Goal: Information Seeking & Learning: Learn about a topic

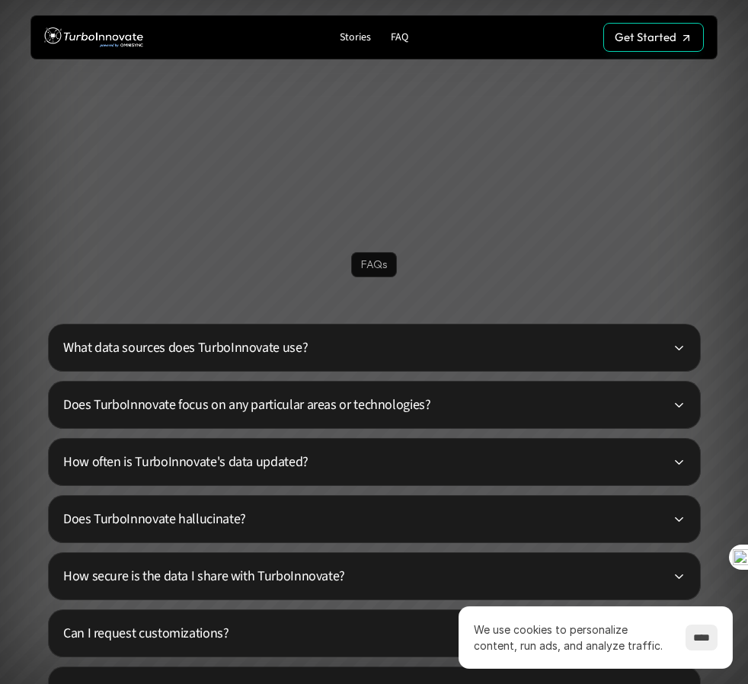
scroll to position [4716, 0]
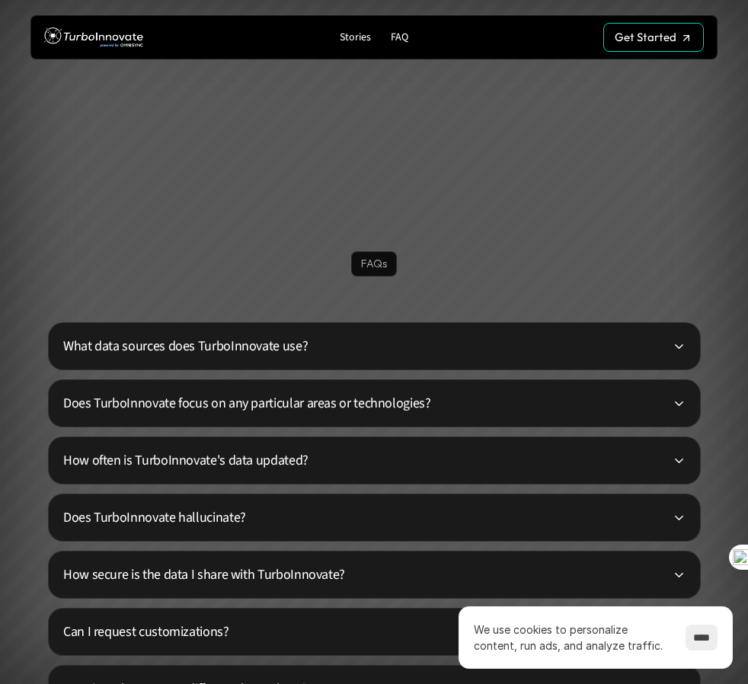
click at [276, 348] on p "What data sources does TurboInnovate use?" at bounding box center [368, 346] width 610 height 21
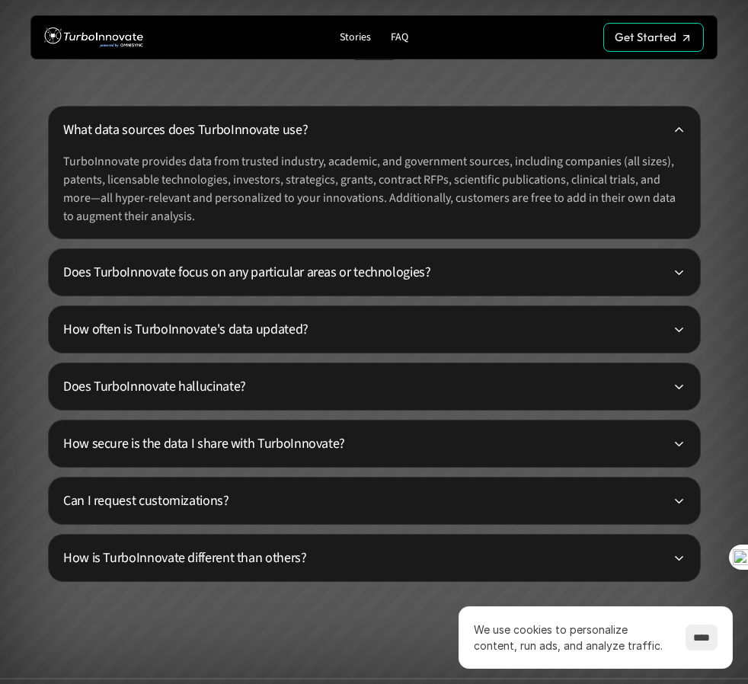
scroll to position [4933, 0]
click at [403, 38] on p "FAQ" at bounding box center [400, 37] width 18 height 13
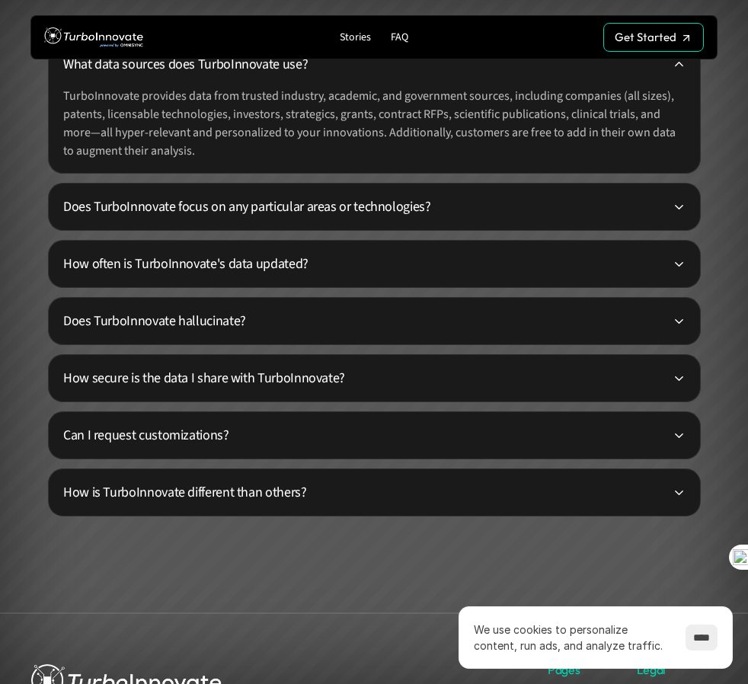
scroll to position [4998, 0]
click at [329, 324] on p "Does TurboInnovate hallucinate?" at bounding box center [368, 320] width 610 height 21
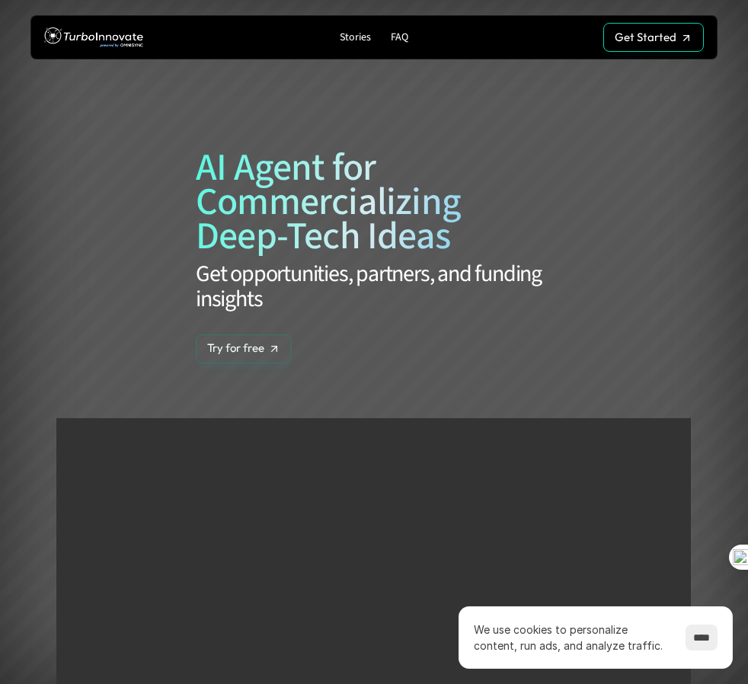
scroll to position [0, 0]
click at [257, 350] on p "Try for free" at bounding box center [235, 355] width 57 height 14
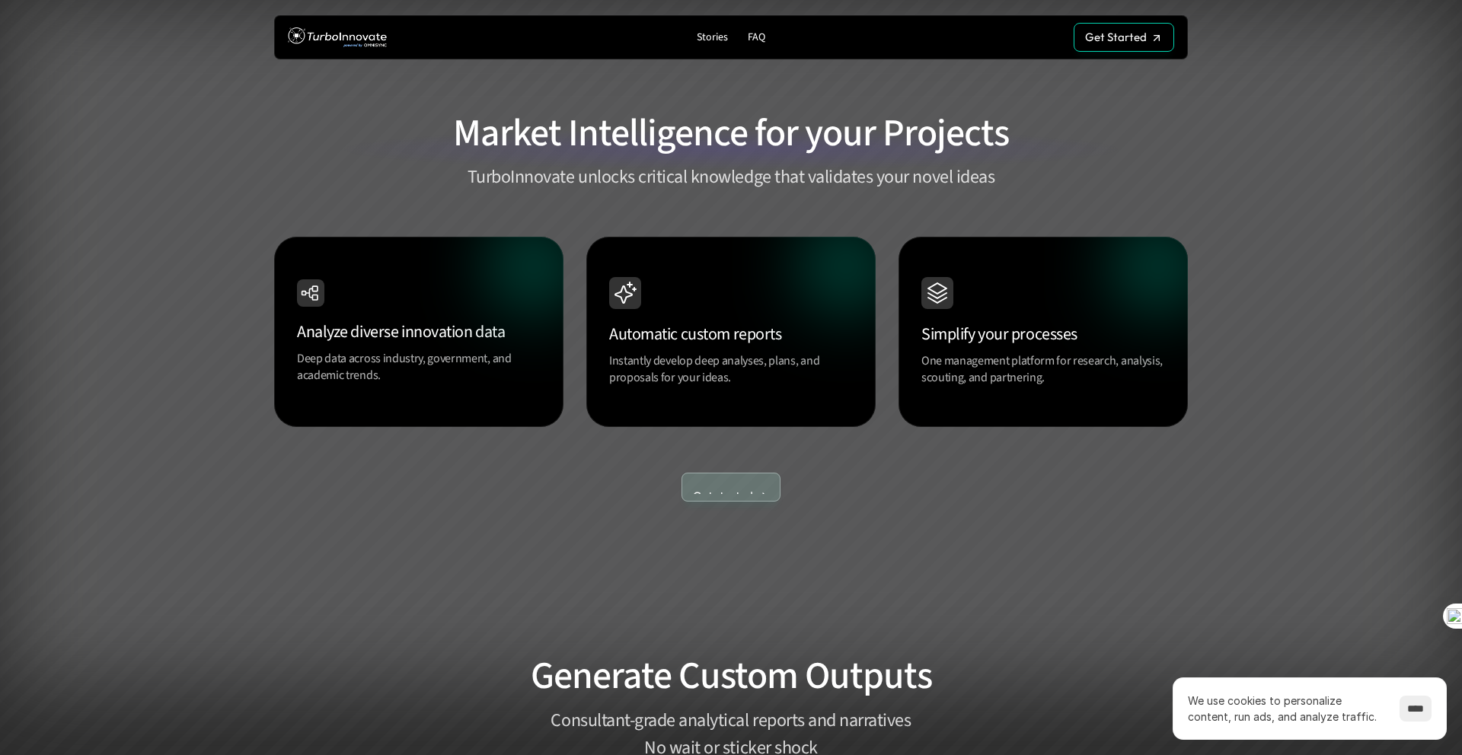
scroll to position [1356, 0]
click at [725, 481] on p "Get started" at bounding box center [723, 488] width 60 height 14
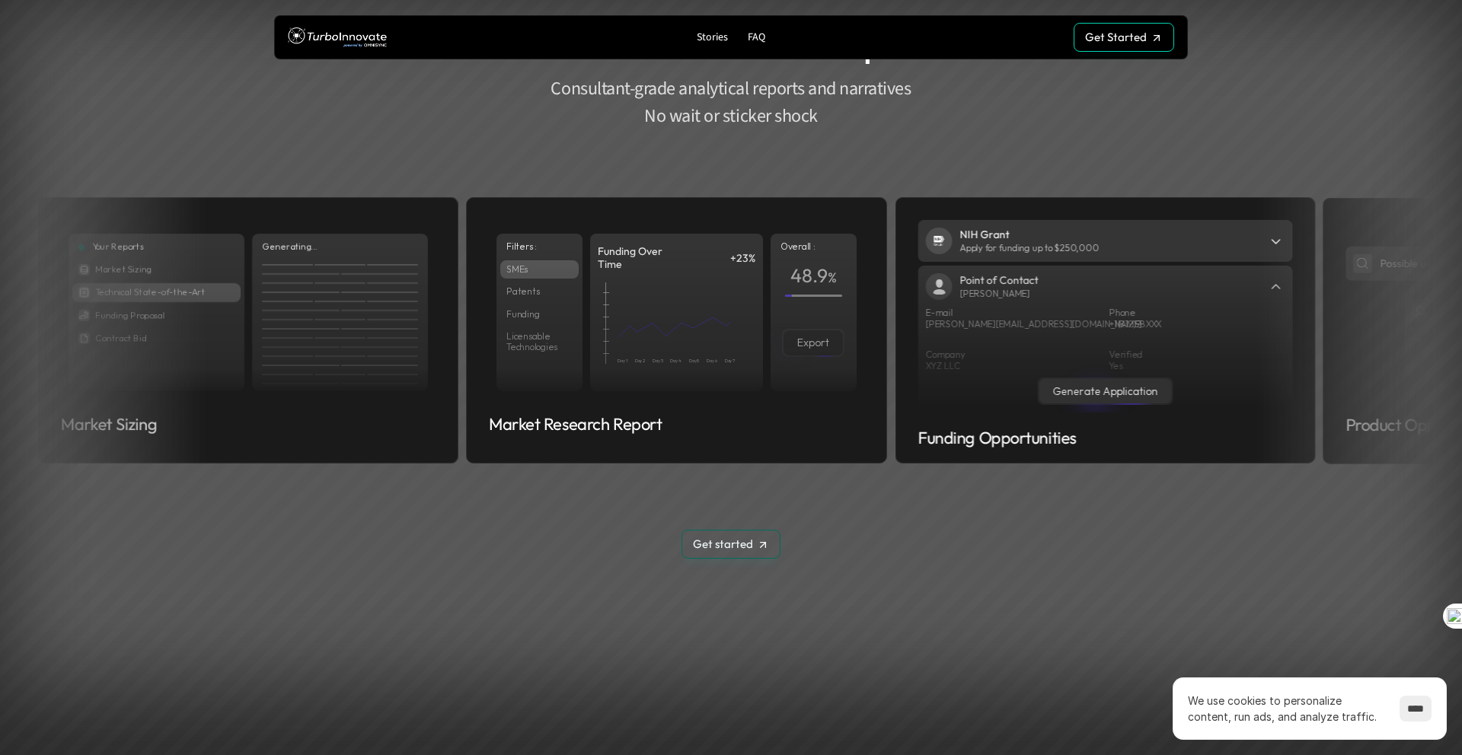
scroll to position [1988, 0]
